Goal: Navigation & Orientation: Find specific page/section

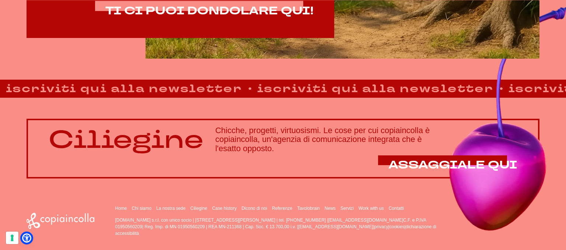
scroll to position [538, 0]
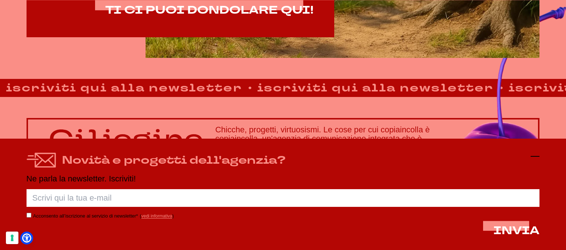
click at [532, 154] on icon at bounding box center [535, 156] width 9 height 9
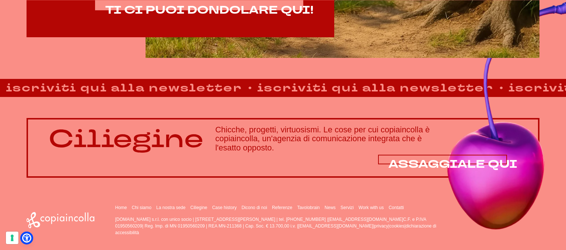
click at [467, 166] on span "ASSAGGIALE QUI" at bounding box center [453, 164] width 129 height 15
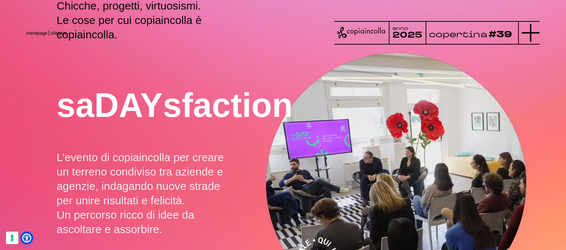
scroll to position [159, 0]
click at [528, 35] on icon at bounding box center [531, 33] width 18 height 18
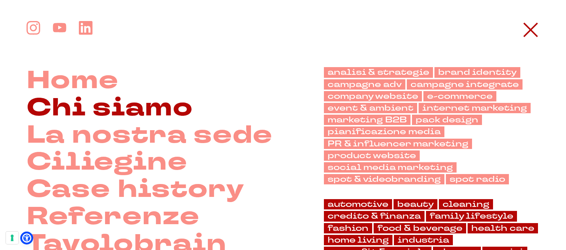
click at [159, 105] on link "Chi siamo" at bounding box center [110, 107] width 167 height 27
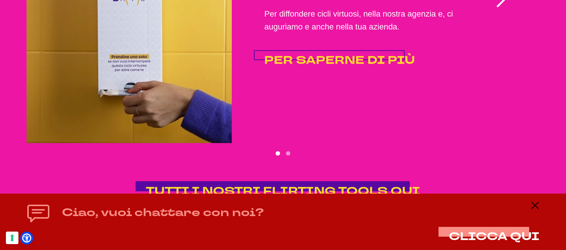
scroll to position [1553, 0]
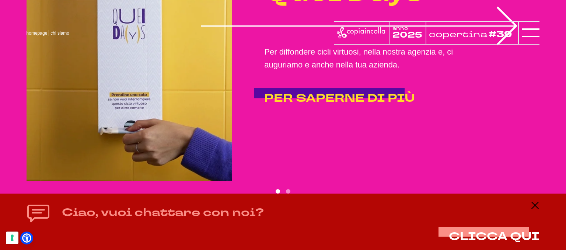
click at [507, 27] on div "copertina #39" at bounding box center [472, 35] width 86 height 18
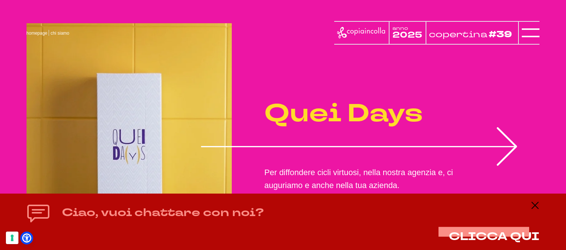
click at [512, 146] on icon "1 of 2" at bounding box center [359, 146] width 316 height 39
click at [536, 205] on icon at bounding box center [535, 205] width 9 height 9
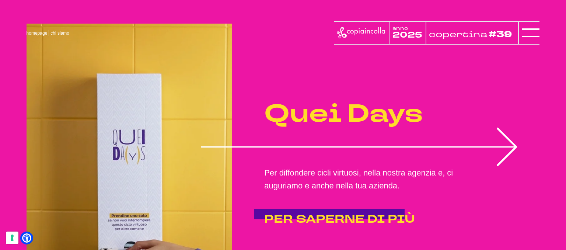
click at [511, 150] on icon "1 of 2" at bounding box center [359, 147] width 316 height 39
click at [348, 214] on span "PER SAPERNE DI PIÙ" at bounding box center [339, 219] width 151 height 15
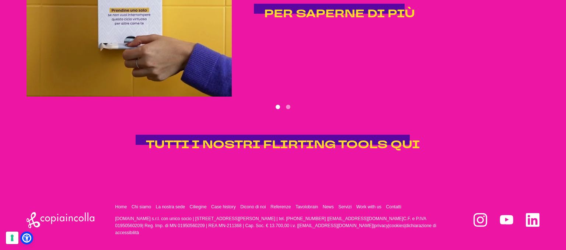
scroll to position [1599, 0]
